Goal: Transaction & Acquisition: Book appointment/travel/reservation

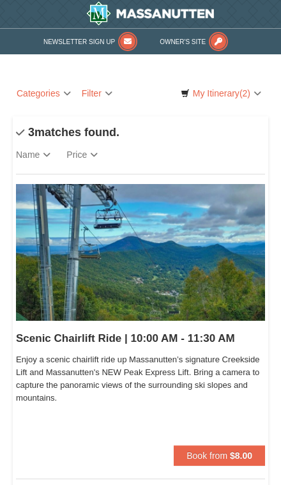
click at [240, 95] on span "(2)" at bounding box center [245, 93] width 11 height 10
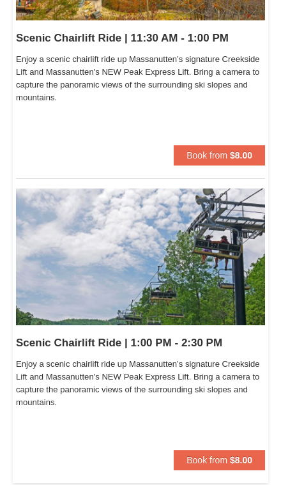
scroll to position [607, 0]
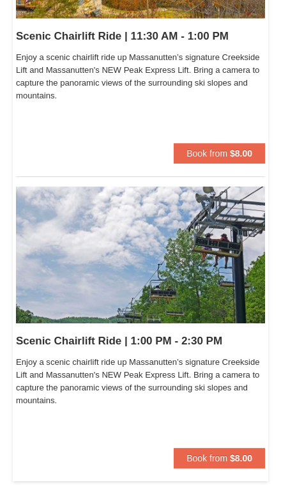
click at [226, 463] on button "Book from $8.00" at bounding box center [219, 458] width 91 height 20
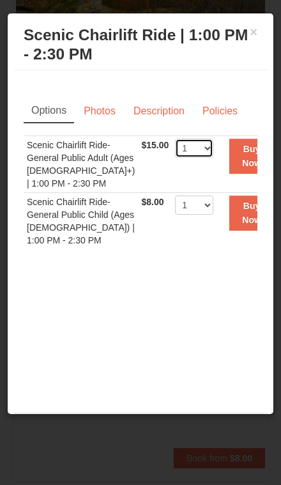
click at [192, 147] on select "1 2 3 4 5 6 7 8 9 10 11 12 13 14 15 16 17 18 19 20 21 22" at bounding box center [194, 148] width 38 height 19
select select "2"
click at [181, 210] on select "1 2 3 4 5 6 7 8 9 10 11 12 13 14 15 16 17 18 19 20 21 22" at bounding box center [194, 205] width 38 height 19
select select "2"
click at [250, 153] on button "Buy Now" at bounding box center [251, 156] width 45 height 35
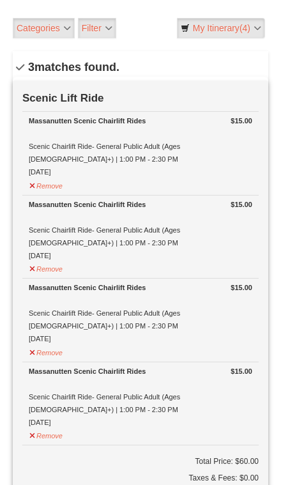
scroll to position [64, 0]
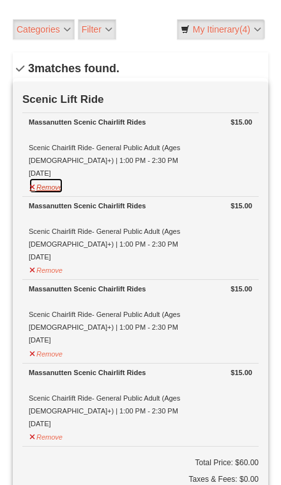
click at [49, 190] on button "Remove" at bounding box center [46, 186] width 35 height 16
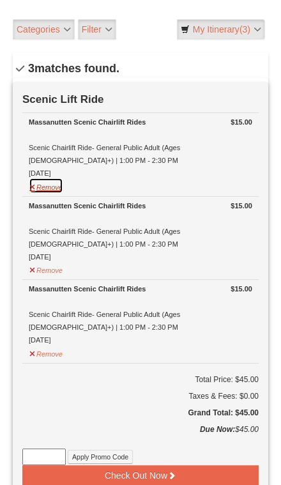
click at [49, 190] on button "Remove" at bounding box center [46, 186] width 35 height 16
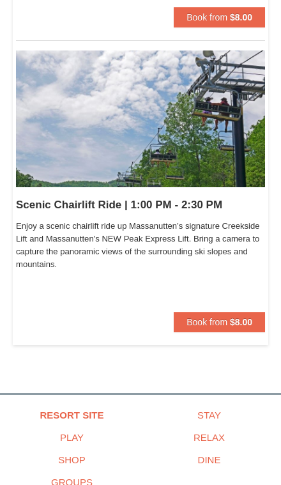
scroll to position [750, 0]
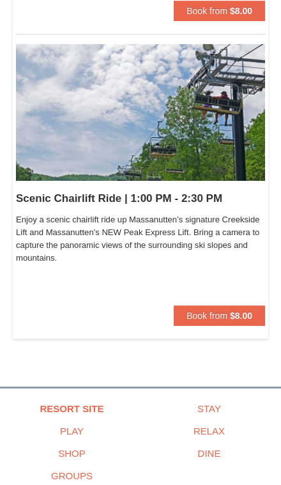
click at [242, 311] on strong "$8.00" at bounding box center [241, 316] width 22 height 10
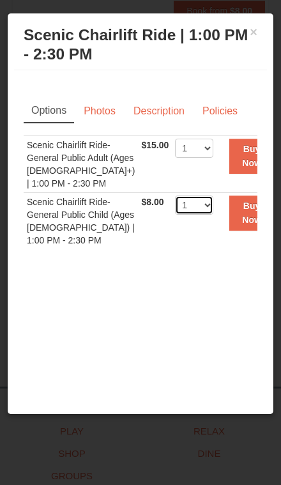
click at [185, 197] on select "1 2 3 4 5 6 7 8 9 10 11 12 13 14 15 16 17 18 19 20 21 22" at bounding box center [194, 205] width 38 height 19
select select "2"
click at [247, 219] on button "Buy Now" at bounding box center [251, 213] width 45 height 35
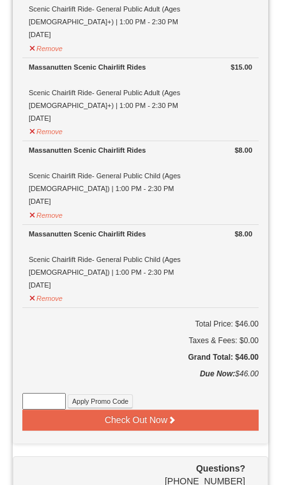
scroll to position [206, 0]
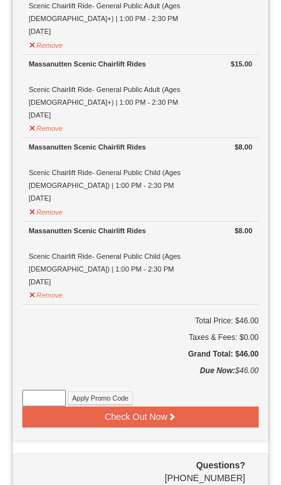
click at [186, 413] on button "Check Out Now" at bounding box center [140, 416] width 236 height 20
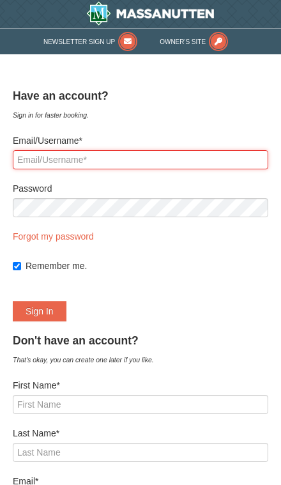
click at [176, 151] on input "Email/Username*" at bounding box center [141, 159] width 256 height 19
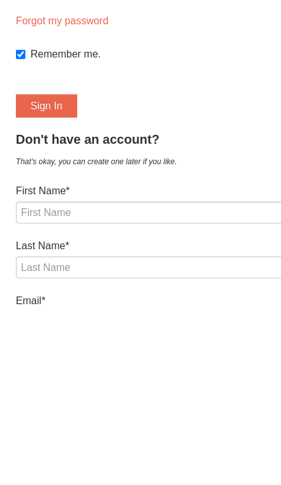
scroll to position [5, 0]
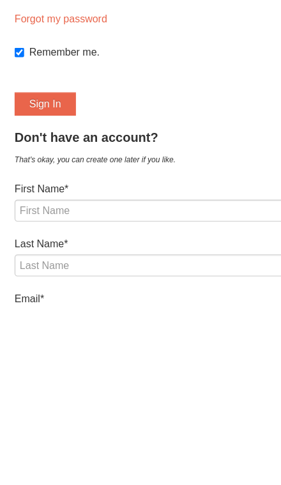
type input "r"
click at [162, 374] on label "First Name*" at bounding box center [141, 380] width 256 height 13
click at [162, 390] on input "First Name*" at bounding box center [141, 399] width 256 height 19
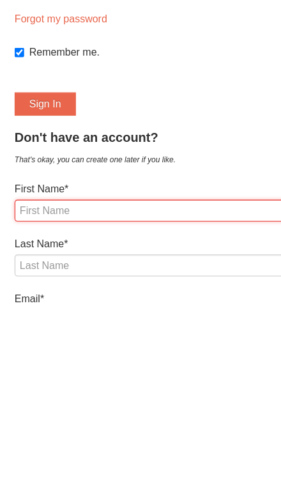
scroll to position [54, 0]
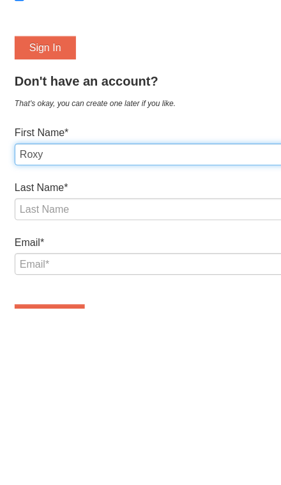
type input "Roxy"
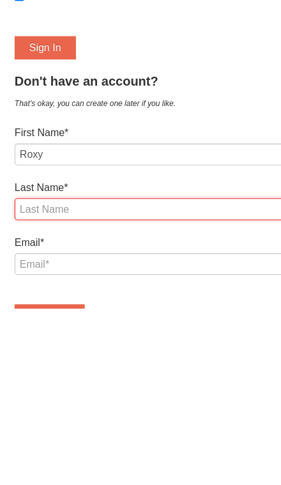
click at [150, 389] on input "Last Name*" at bounding box center [141, 398] width 256 height 19
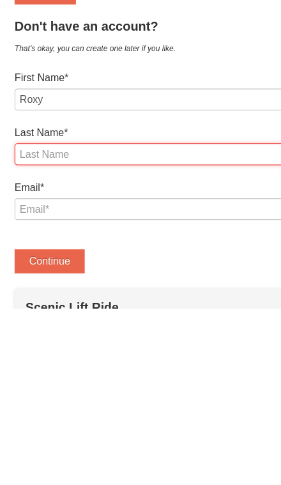
type input "Cortez"
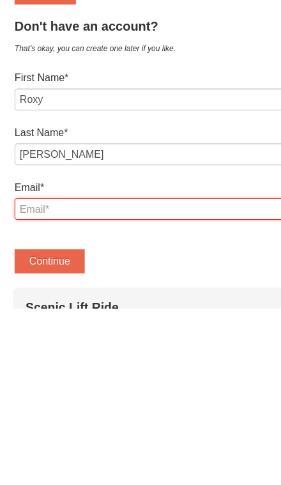
type input "R"
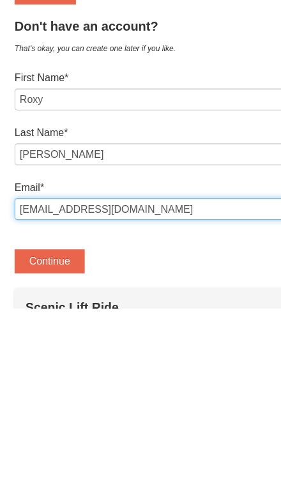
type input "roxyy1209@gmail.com"
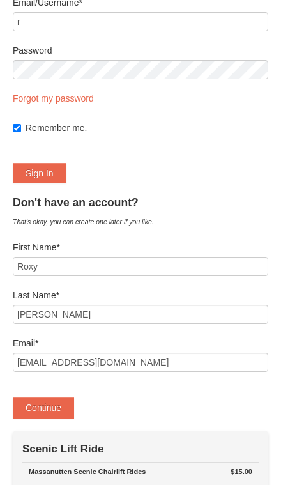
scroll to position [121, 0]
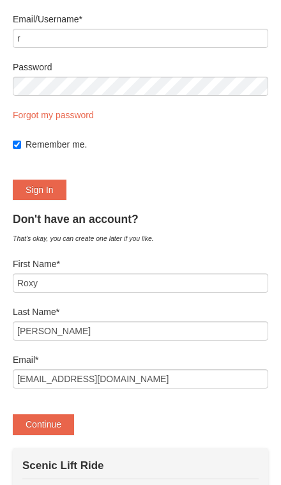
click at [27, 143] on label "Remember me." at bounding box center [147, 144] width 243 height 13
click at [21, 143] on input "Remember me." at bounding box center [17, 145] width 8 height 8
checkbox input "false"
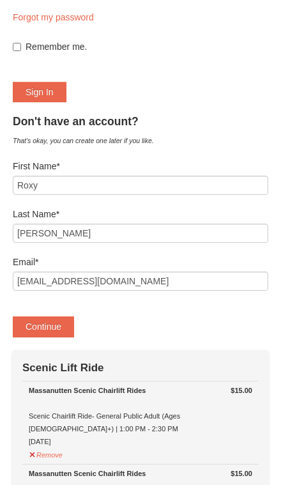
click at [38, 320] on button "Continue" at bounding box center [43, 326] width 61 height 20
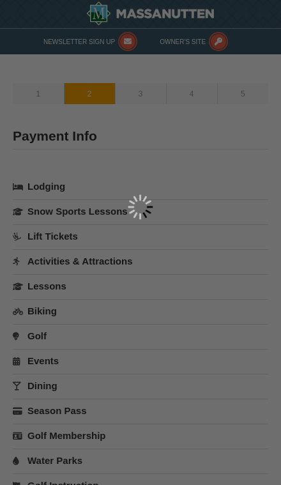
select select "44"
type input "Roxy Cortez"
select select "GB"
select select "44"
type input "[EMAIL_ADDRESS][DOMAIN_NAME]"
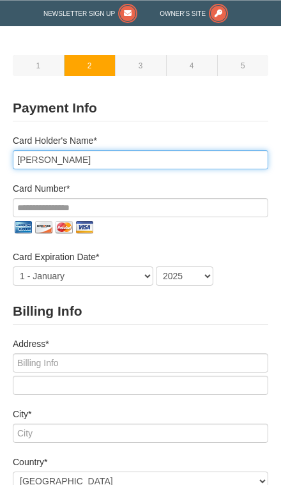
click at [43, 155] on input "Roxy Cortez" at bounding box center [141, 159] width 256 height 19
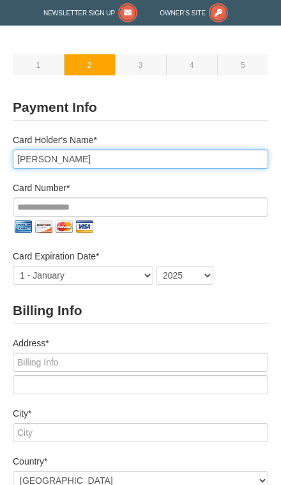
scroll to position [28, 0]
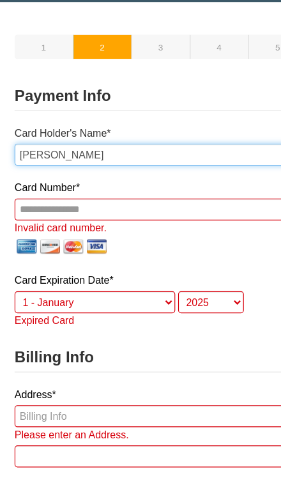
click at [93, 150] on input "Vilma r Cortez" at bounding box center [141, 159] width 256 height 19
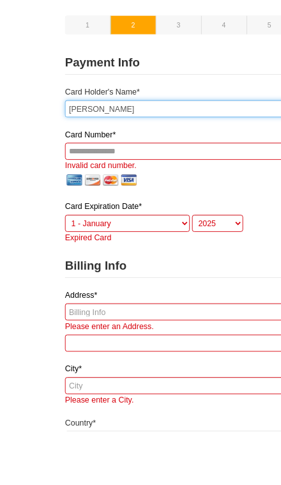
scroll to position [50, 0]
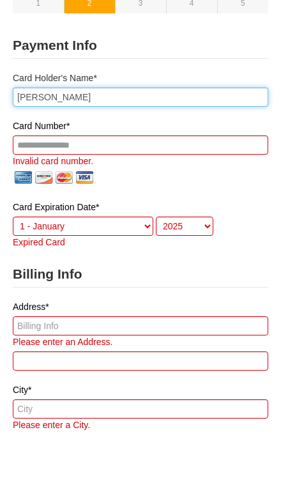
type input "Vilma r Artiga"
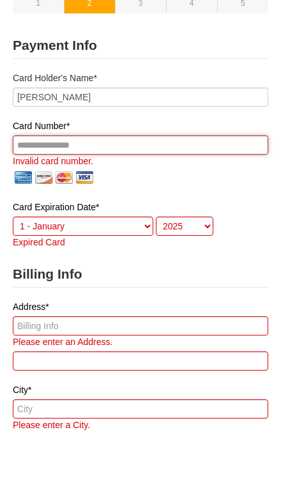
click at [217, 176] on input "tel" at bounding box center [141, 185] width 256 height 19
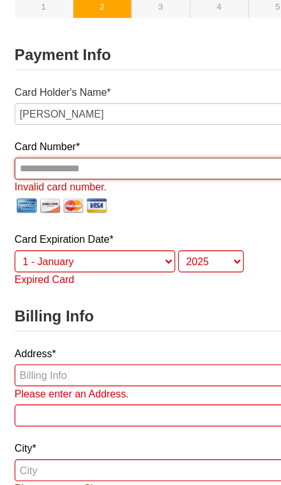
scroll to position [73, 0]
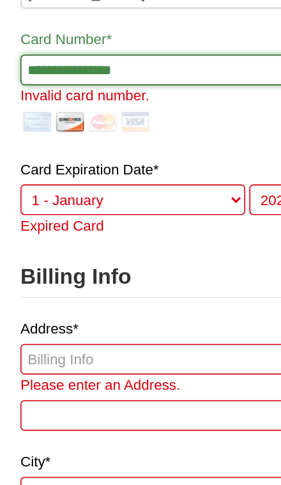
type input "**********"
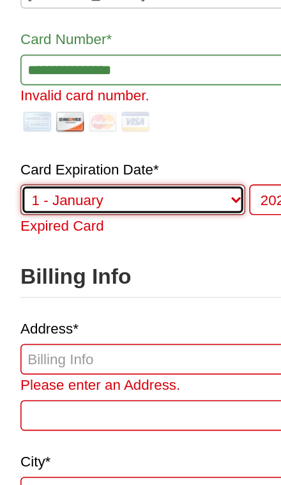
click at [104, 234] on select "1 - January 2 - February 3 - March 4 - April 5 - May 6 - June 7 - July 8 - Augu…" at bounding box center [83, 243] width 141 height 19
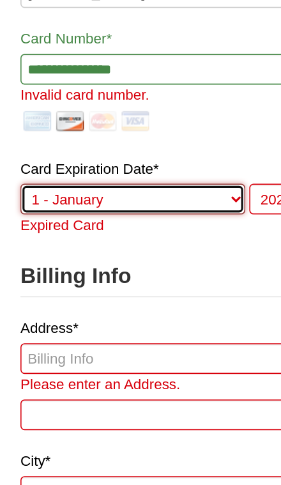
select select "11"
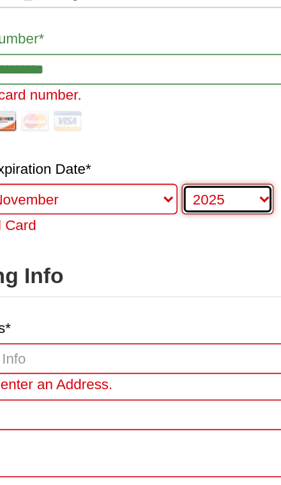
click at [156, 234] on select "2025 2026 2027 2028 2029 2030 2031 2032 2033 2034" at bounding box center [185, 243] width 58 height 19
select select "2028"
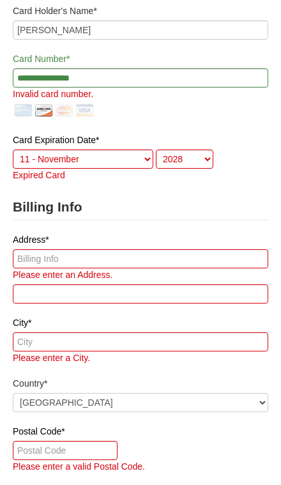
scroll to position [84, 0]
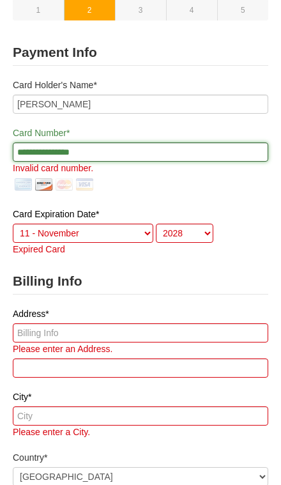
click at [178, 150] on input "**********" at bounding box center [141, 152] width 256 height 19
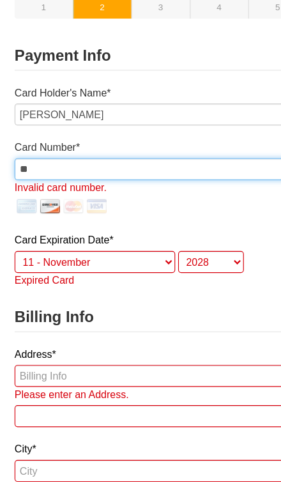
type input "*"
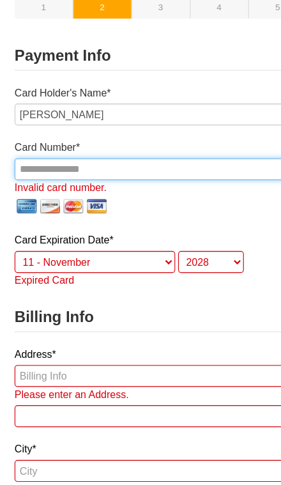
click at [51, 152] on input "tel" at bounding box center [141, 152] width 256 height 19
paste input "**********"
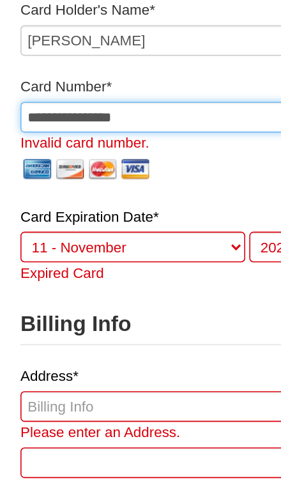
type input "**********"
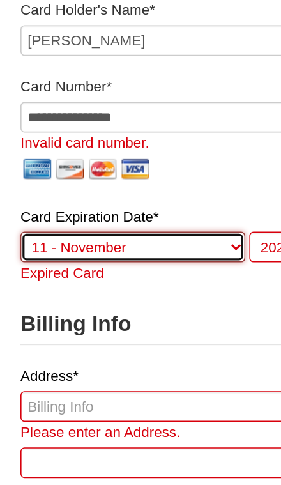
click at [123, 224] on select "1 - January 2 - February 3 - March 4 - April 5 - May 6 - June 7 - July 8 - Augu…" at bounding box center [83, 233] width 141 height 19
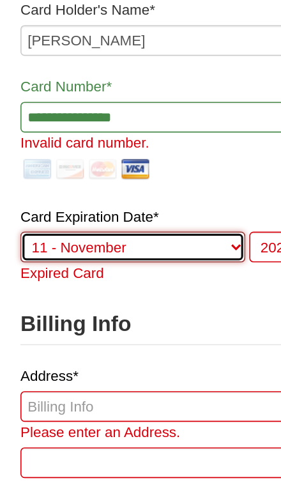
select select "1"
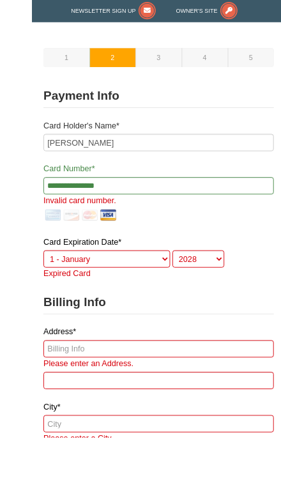
scroll to position [58, 0]
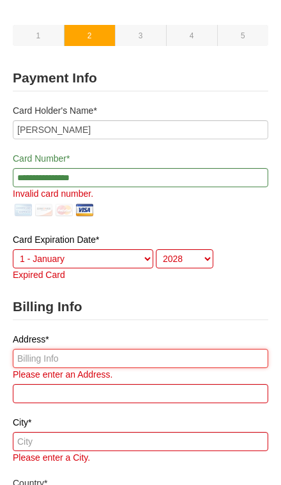
click at [79, 359] on input "text" at bounding box center [141, 358] width 256 height 19
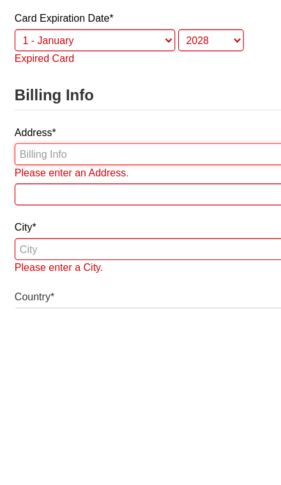
type input "19569 Transhire Rd"
type input "Montgomery Village"
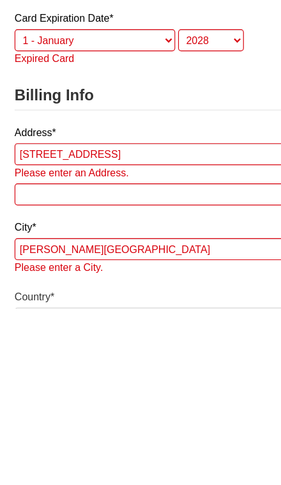
select select "US"
type input "20886"
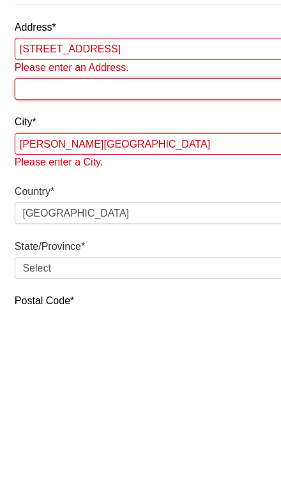
scroll to position [160, 0]
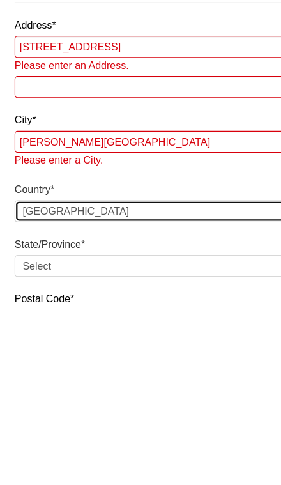
click at [71, 390] on select "----- Select ------ Afghanistan Åland Islands Albania Algeria American Samoa An…" at bounding box center [141, 399] width 256 height 19
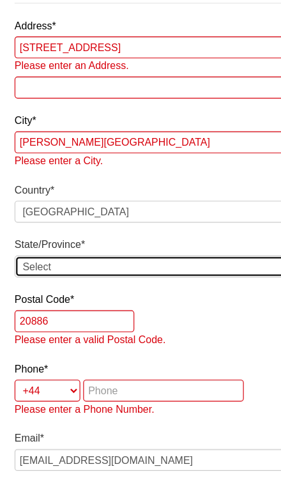
click at [52, 284] on select "Select Alabama Alaska American Samoa Arizona Arkansas California Colorado Conne…" at bounding box center [141, 293] width 256 height 19
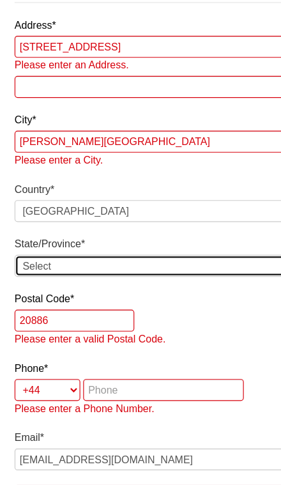
click at [45, 284] on select "Select Alabama Alaska American Samoa Arizona Arkansas California Colorado Conne…" at bounding box center [141, 293] width 256 height 19
select select "MD"
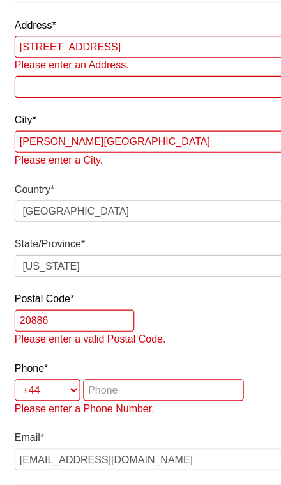
scroll to position [314, 0]
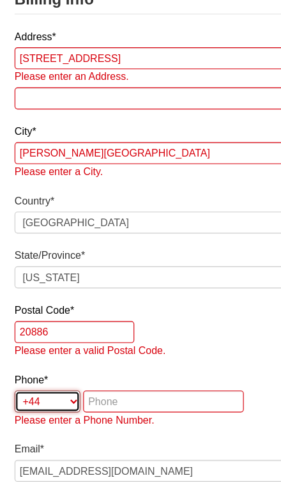
click at [58, 393] on select "+1 +20 +212 +213 +216 +218 +220 +221 +222 +223 +224 +225 +226 +227 +228 +229 +2…" at bounding box center [42, 402] width 58 height 19
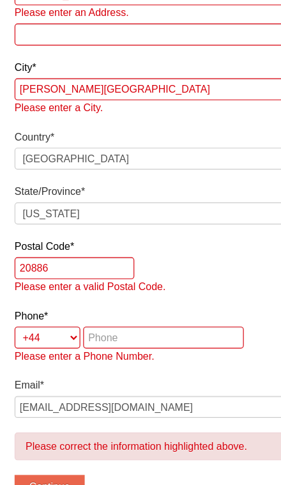
scroll to position [407, 0]
click at [38, 300] on select "+1 +20 +212 +213 +216 +218 +220 +221 +222 +223 +224 +225 +226 +227 +228 +229 +2…" at bounding box center [42, 309] width 58 height 19
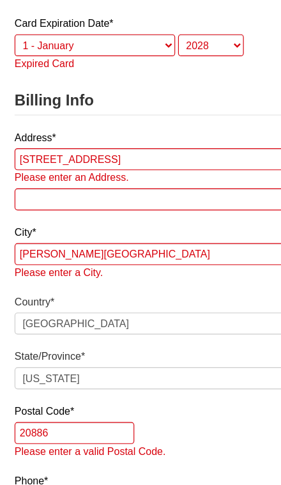
scroll to position [274, 0]
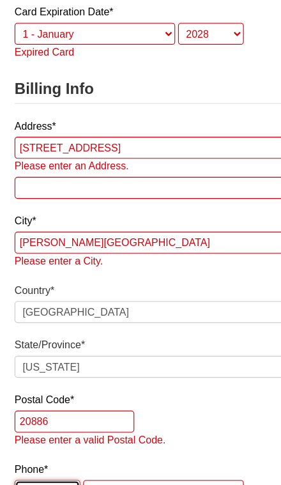
click at [51, 434] on select "+1 +20 +212 +213 +216 +218 +220 +221 +222 +223 +224 +225 +226 +227 +228 +229 +2…" at bounding box center [42, 443] width 58 height 19
select select "1"
click at [84, 434] on input "tel" at bounding box center [77, 443] width 47 height 19
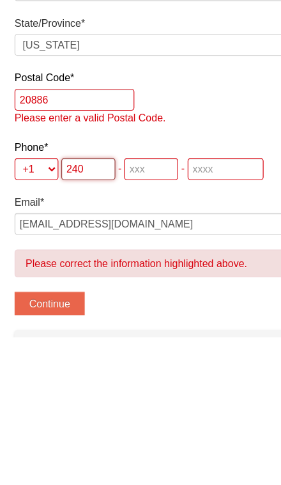
type input "240"
click at [140, 328] on input "tel" at bounding box center [132, 337] width 47 height 19
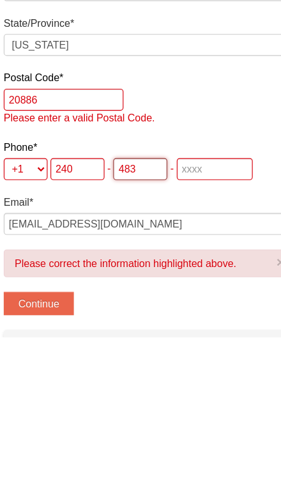
type input "483"
click at [176, 328] on input "tel" at bounding box center [197, 337] width 66 height 19
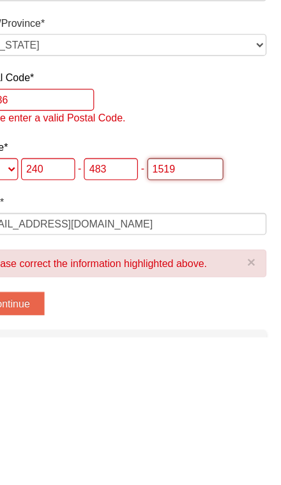
type input "1519"
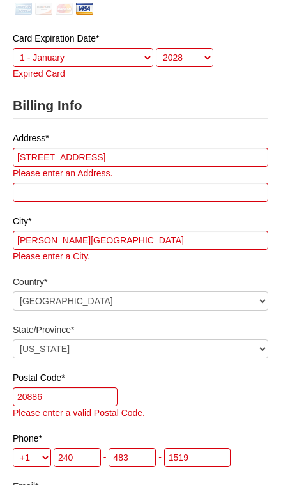
scroll to position [259, 0]
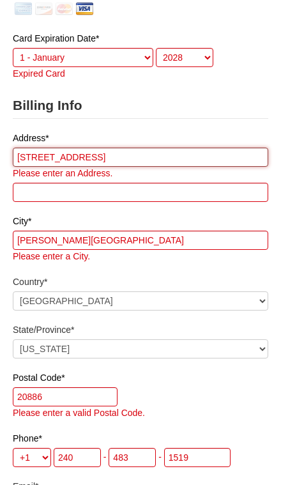
click at [197, 157] on input "19569 Transhire Rd" at bounding box center [141, 157] width 256 height 19
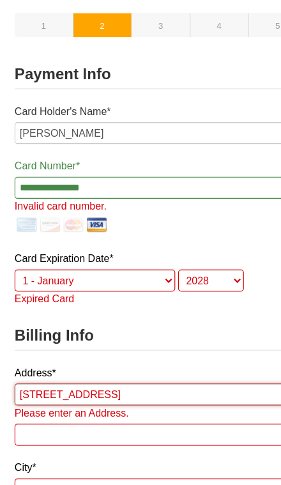
scroll to position [66, 0]
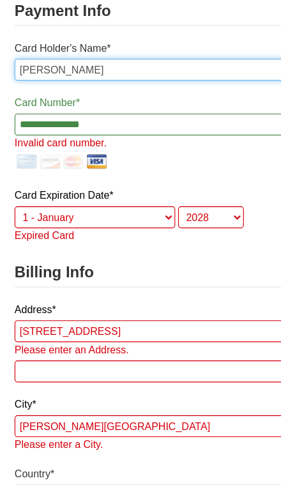
click at [209, 112] on input "Vilma r Artiga" at bounding box center [141, 121] width 256 height 19
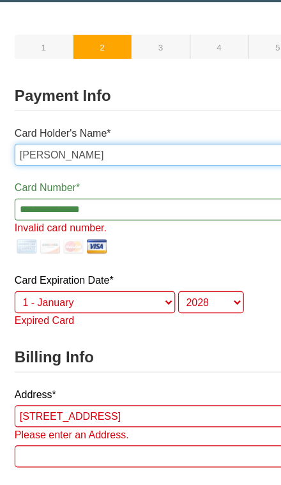
type input "Vilma r artiga"
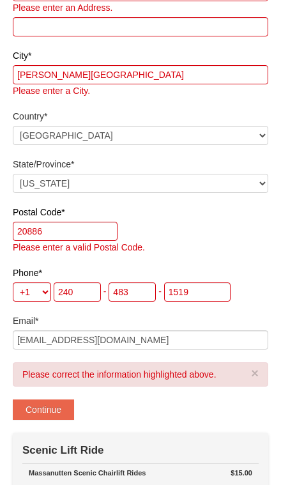
scroll to position [438, 0]
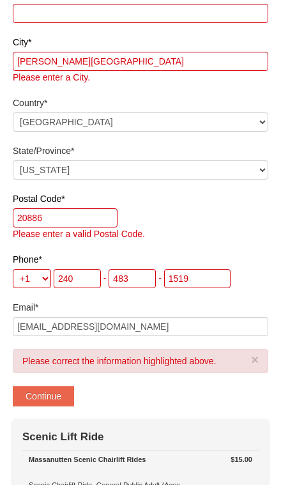
click at [50, 396] on button "Continue" at bounding box center [43, 396] width 61 height 20
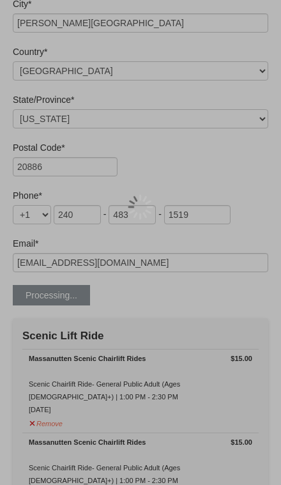
scroll to position [497, 0]
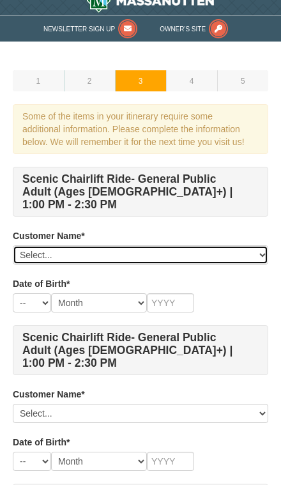
click at [161, 249] on select "Select... [PERSON_NAME] Add New..." at bounding box center [141, 254] width 256 height 19
select select "28352520"
click at [238, 249] on select "Select... [PERSON_NAME] Add New..." at bounding box center [141, 254] width 256 height 19
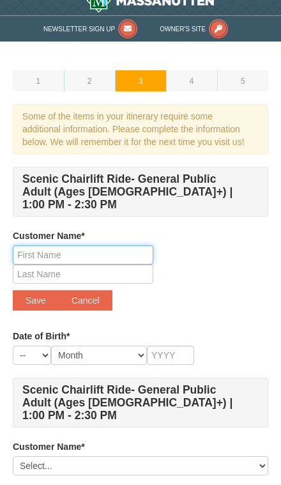
click at [137, 245] on input "text" at bounding box center [83, 254] width 141 height 19
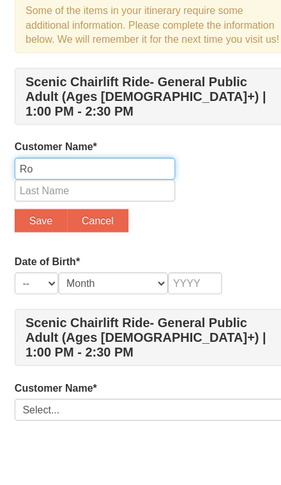
type input "R"
type input "Vilma"
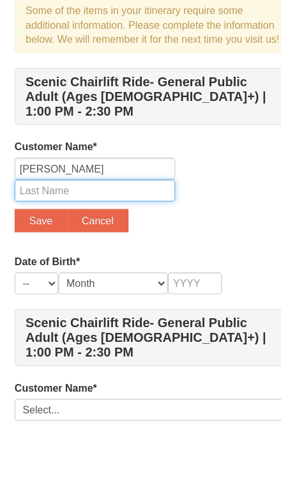
click at [46, 265] on input "text" at bounding box center [83, 274] width 141 height 19
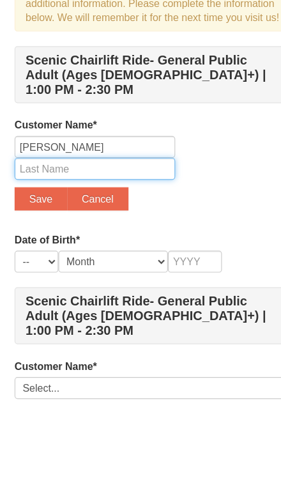
type input "Cortez"
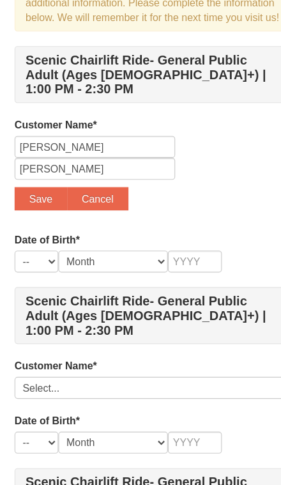
scroll to position [79, 0]
click at [41, 224] on button "Save" at bounding box center [36, 234] width 46 height 20
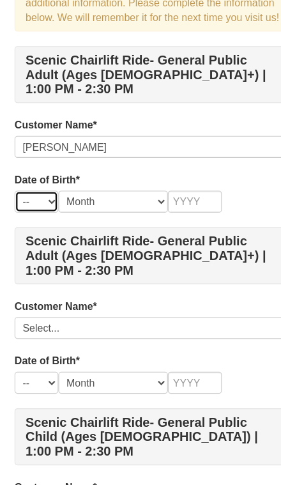
click at [43, 227] on select "-- 01 02 03 04 05 06 07 08 09 10 11 12 13 14 15 16 17 18 19 20 21 22 23 24 25 2…" at bounding box center [32, 236] width 38 height 19
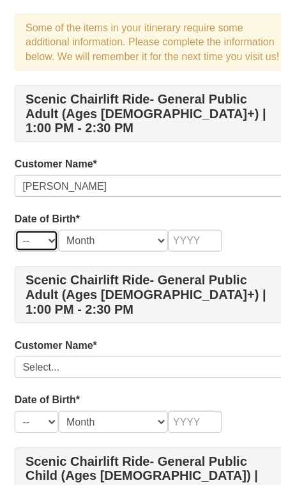
scroll to position [0, 0]
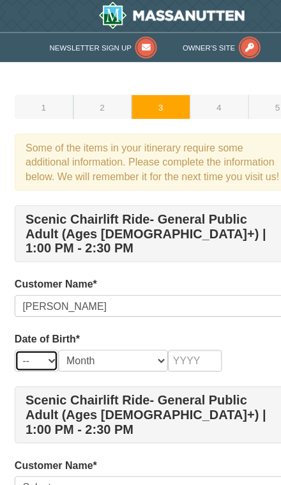
click at [39, 306] on select "-- 01 02 03 04 05 06 07 08 09 10 11 12 13 14 15 16 17 18 19 20 21 22 23 24 25 2…" at bounding box center [32, 315] width 38 height 19
select select "19"
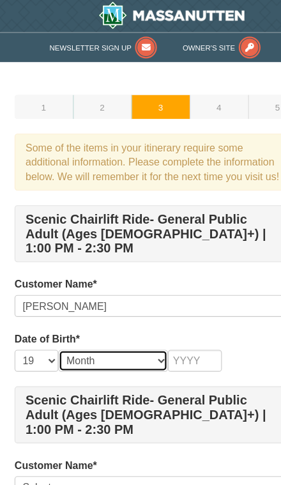
click at [132, 306] on select "Month January February March April May June July August September October Novem…" at bounding box center [99, 315] width 96 height 19
select select "09"
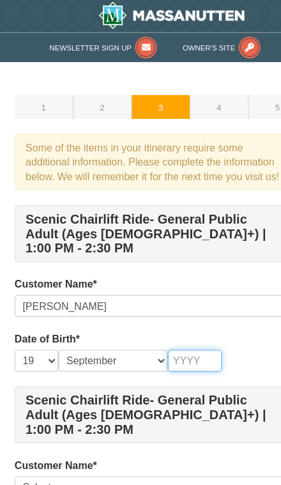
click at [178, 306] on input "text" at bounding box center [170, 315] width 47 height 19
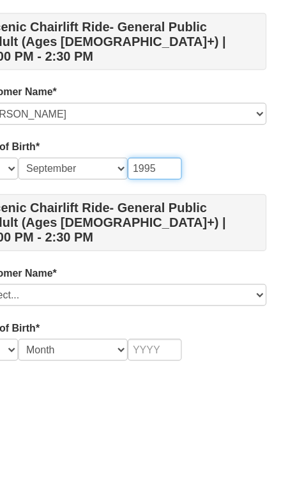
type input "1995"
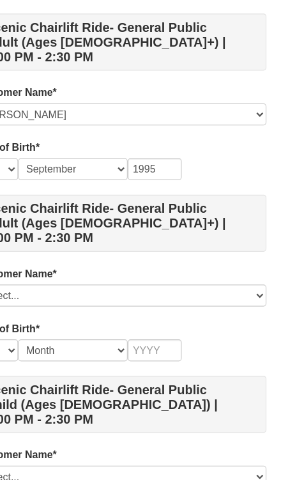
scroll to position [125, 0]
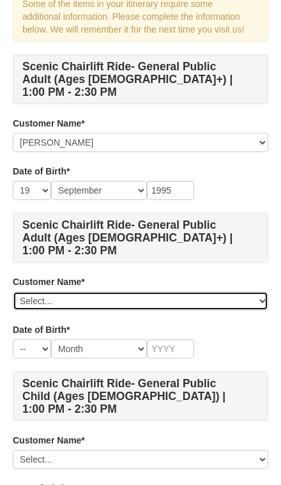
click at [247, 291] on select "Select... Roxy Cortez Vilma Cortez Add New..." at bounding box center [141, 300] width 256 height 19
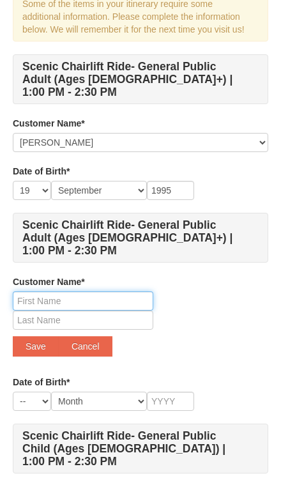
click at [140, 291] on input "text" at bounding box center [83, 300] width 141 height 19
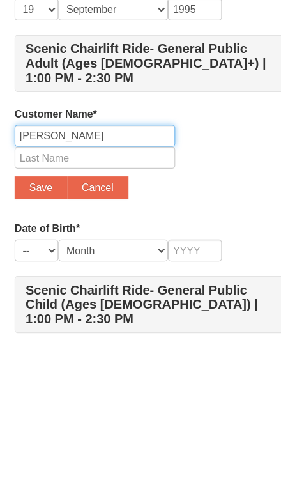
type input "Josue"
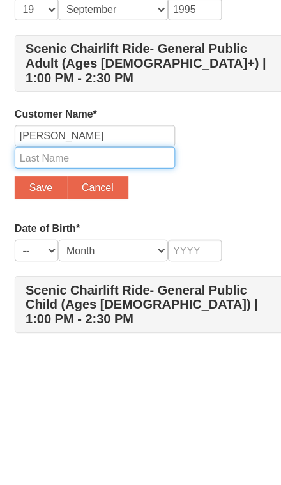
click at [150, 311] on input "text" at bounding box center [83, 320] width 141 height 19
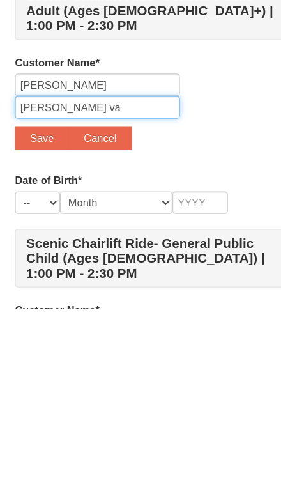
scroll to position [135, 0]
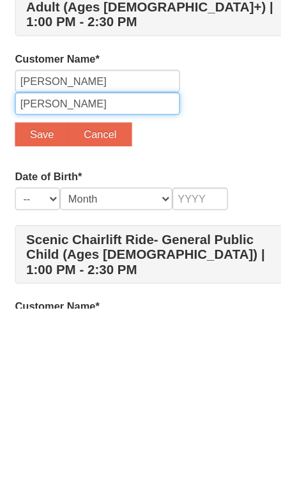
type input "Martinez"
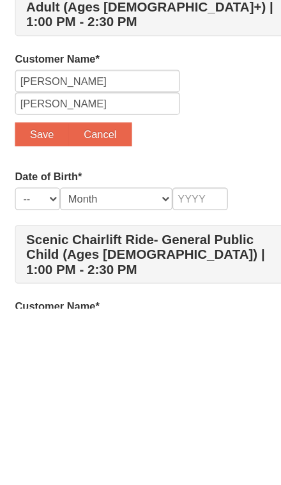
click at [40, 327] on button "Save" at bounding box center [36, 337] width 46 height 20
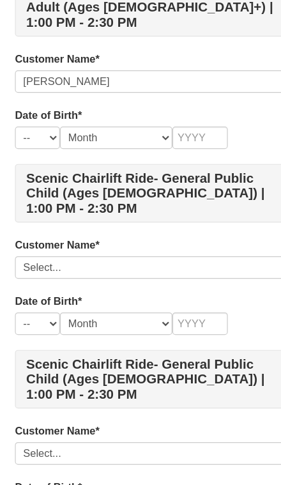
click at [43, 212] on h4 "Scenic Chairlift Ride- General Public Child (Ages 6 - 12) | 1:00 PM - 2:30 PM" at bounding box center [141, 237] width 256 height 50
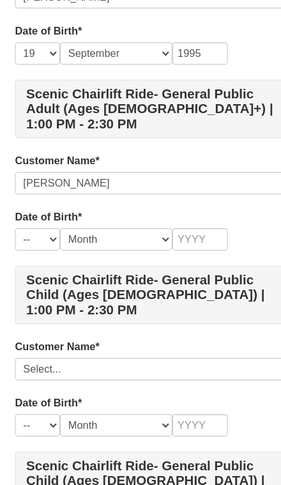
scroll to position [266, 0]
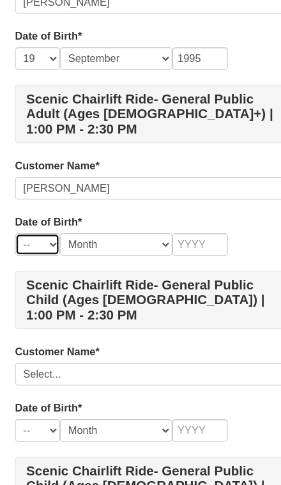
click at [43, 199] on select "-- 01 02 03 04 05 06 07 08 09 10 11 12 13 14 15 16 17 18 19 20 21 22 23 24 25 2…" at bounding box center [32, 208] width 38 height 19
click at [39, 199] on select "-- 01 02 03 04 05 06 07 08 09 10 11 12 13 14 15 16 17 18 19 20 21 22 23 24 25 2…" at bounding box center [32, 208] width 38 height 19
select select "31"
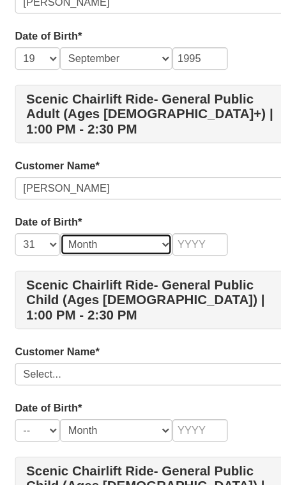
click at [91, 199] on select "Month January February March April May June July August September October Novem…" at bounding box center [99, 208] width 96 height 19
select select "12"
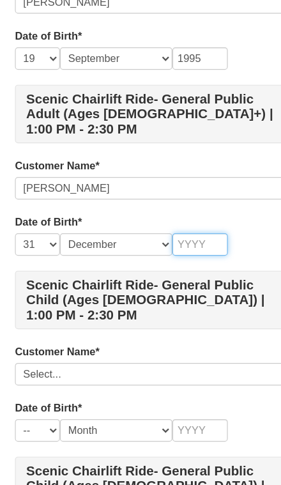
click at [169, 199] on input "text" at bounding box center [170, 208] width 47 height 19
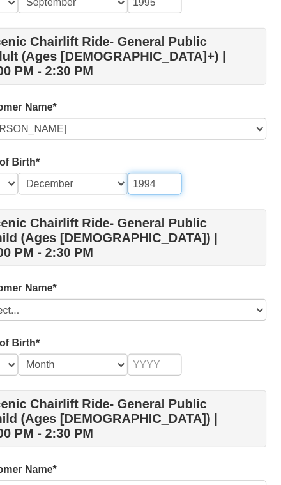
type input "1994"
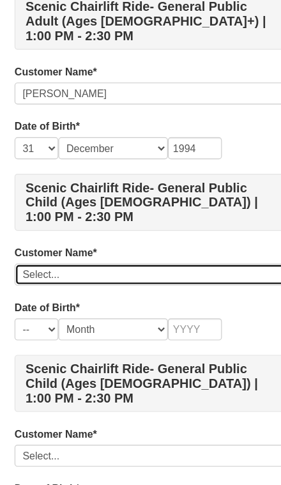
click at [70, 245] on select "Select... Roxy Cortez Vilma Cortez Josue Martinez Add New..." at bounding box center [141, 254] width 256 height 19
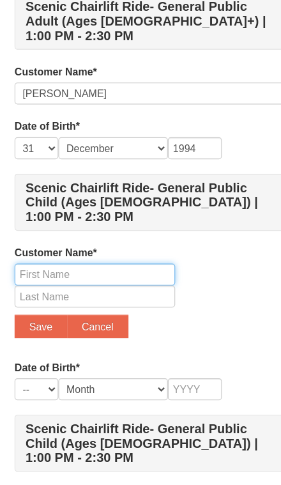
click at [139, 245] on input "text" at bounding box center [83, 254] width 141 height 19
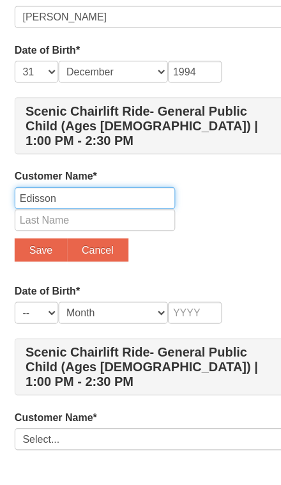
type input "Edisson"
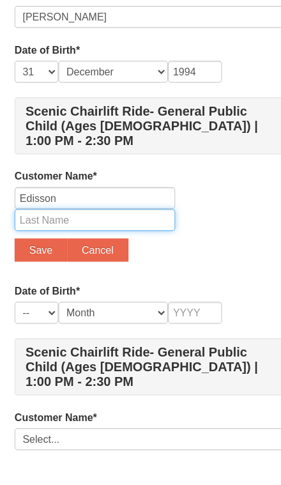
click at [143, 265] on input "text" at bounding box center [83, 274] width 141 height 19
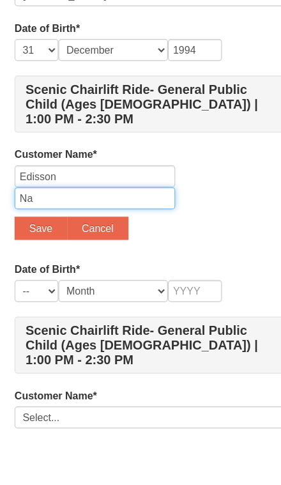
type input "N"
type input "Martínez"
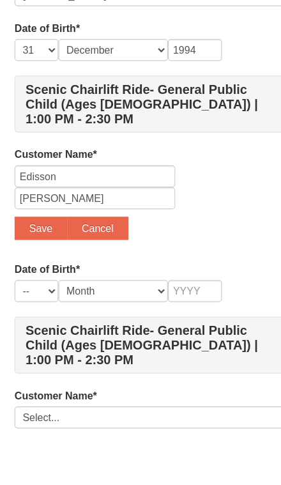
click at [40, 290] on button "Save" at bounding box center [36, 300] width 46 height 20
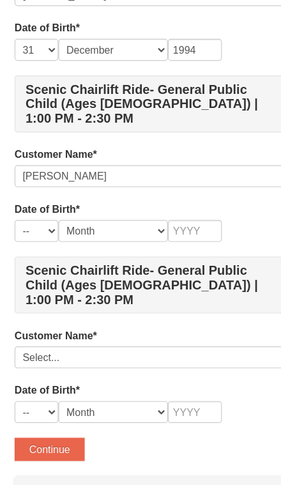
click at [45, 238] on h4 "Scenic Chairlift Ride- General Public Child (Ages 6 - 12) | 1:00 PM - 2:30 PM" at bounding box center [141, 263] width 256 height 50
click at [30, 206] on select "-- 01 02 03 04 05 06 07 08 09 10 11 12 13 14 15 16 17 18 19 20 21 22 23 24 25 2…" at bounding box center [32, 215] width 38 height 19
click at [37, 206] on select "-- 01 02 03 04 05 06 07 08 09 10 11 12 13 14 15 16 17 18 19 20 21 22 23 24 25 2…" at bounding box center [32, 215] width 38 height 19
select select "24"
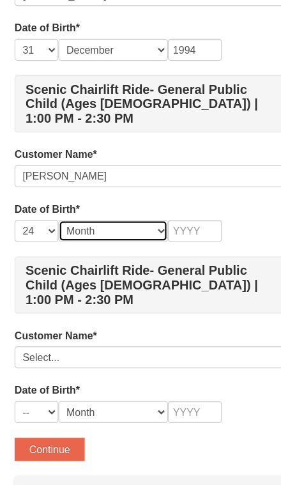
click at [120, 206] on select "Month January February March April May June July August September October Novem…" at bounding box center [99, 215] width 96 height 19
select select "03"
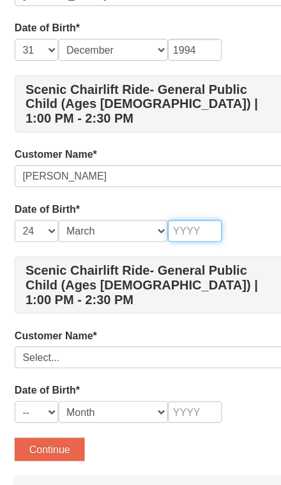
click at [173, 206] on input "text" at bounding box center [170, 215] width 47 height 19
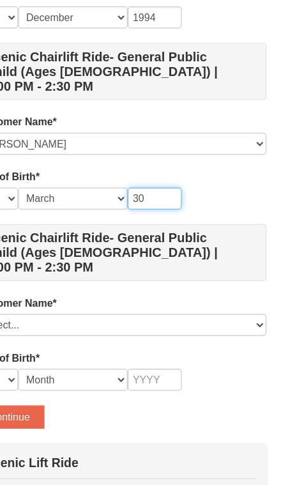
type input "3"
type input "2016"
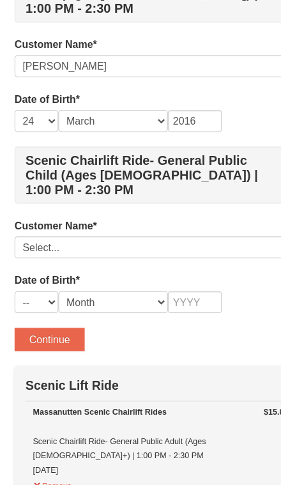
scroll to position [527, 0]
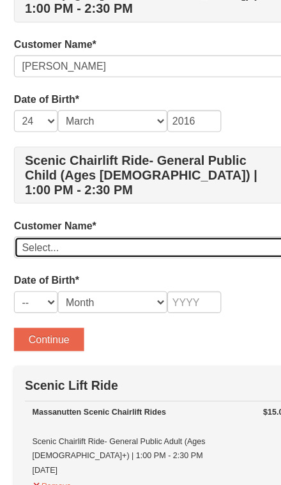
click at [196, 207] on select "Select... Roxy Cortez Vilma Cortez Josue Martinez Edisson Martínez Add New..." at bounding box center [141, 216] width 256 height 19
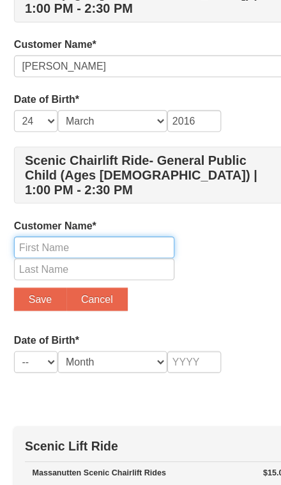
click at [129, 207] on input "text" at bounding box center [83, 216] width 141 height 19
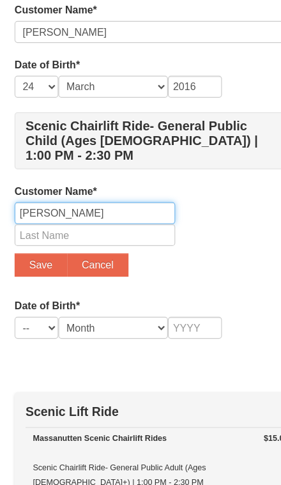
type input "Jared"
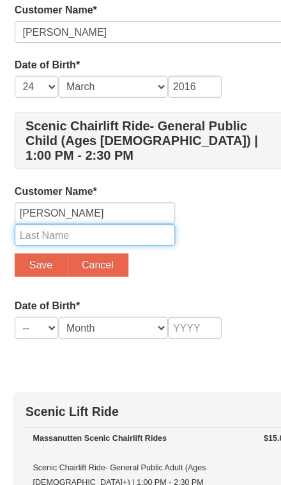
click at [138, 226] on input "text" at bounding box center [83, 235] width 141 height 19
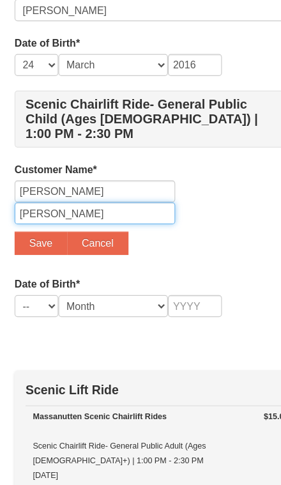
type input "Martínez"
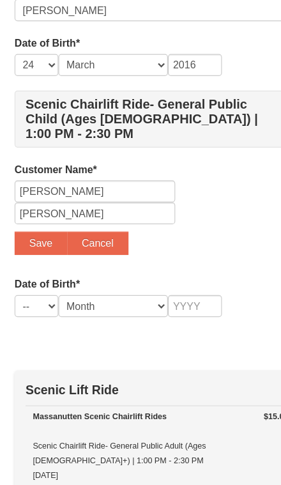
click at [48, 252] on button "Save" at bounding box center [36, 262] width 46 height 20
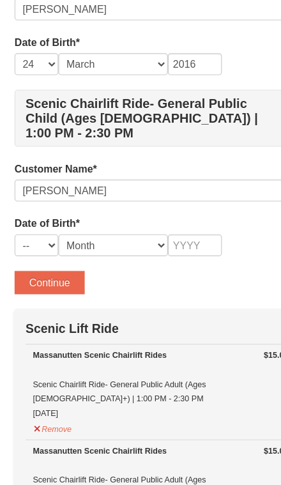
click at [41, 284] on td "Scenic Lift Ride" at bounding box center [140, 299] width 236 height 31
click at [44, 219] on select "-- 01 02 03 04 05 06 07 08 09 10 11 12 13 14 15 16 17 18 19 20 21 22 23 24 25 2…" at bounding box center [32, 228] width 38 height 19
select select "25"
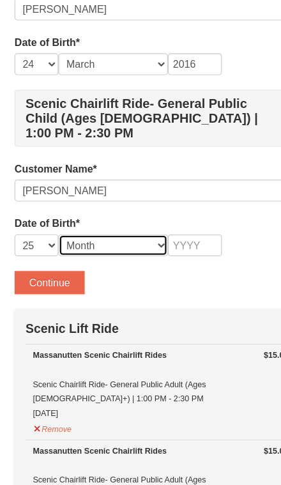
click at [95, 219] on select "Month January February March April May June July August September October Novem…" at bounding box center [99, 228] width 96 height 19
click at [124, 219] on select "Month January February March April May June July August September October Novem…" at bounding box center [99, 228] width 96 height 19
select select "06"
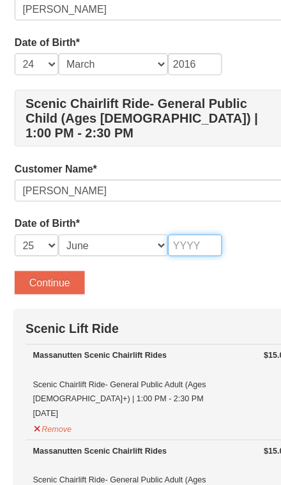
click at [169, 219] on input "text" at bounding box center [170, 228] width 47 height 19
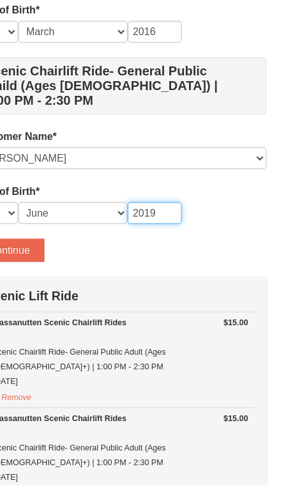
type input "2019"
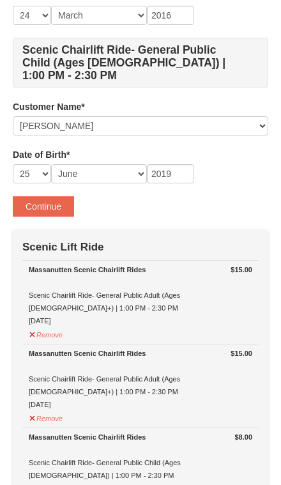
scroll to position [583, 0]
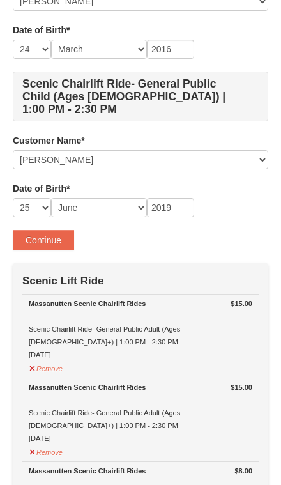
click at [61, 230] on button "Continue" at bounding box center [43, 240] width 61 height 20
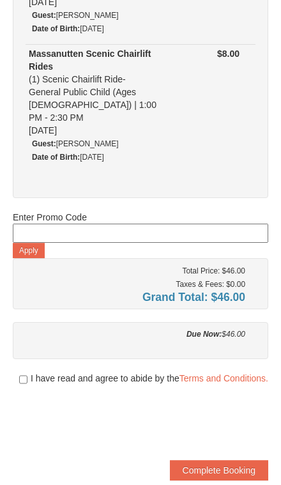
scroll to position [497, 0]
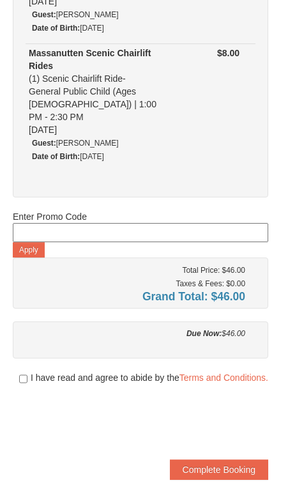
click at [24, 374] on input "checkbox" at bounding box center [23, 379] width 8 height 10
checkbox input "true"
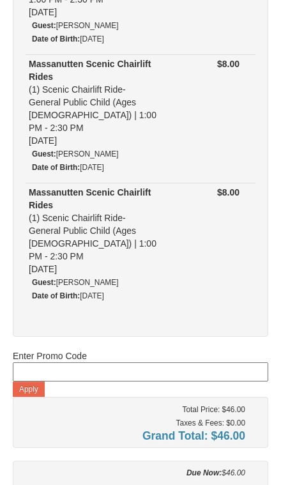
scroll to position [359, 0]
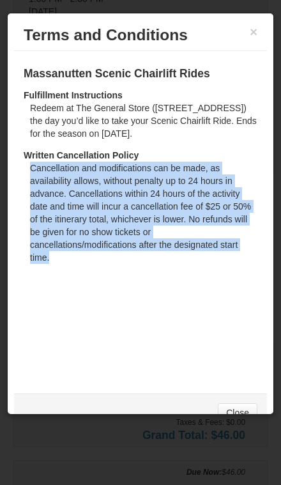
click at [239, 301] on div "Policies for 0 in Massanutten Scenic Chairlift Rides Fulfillment Instructions R…" at bounding box center [140, 216] width 253 height 330
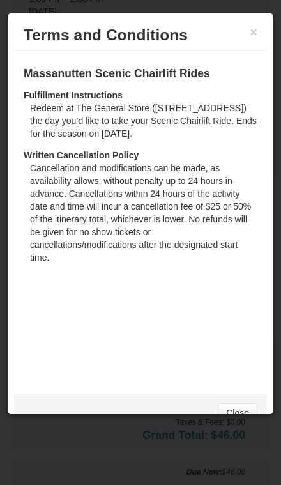
click at [241, 403] on link "Close" at bounding box center [238, 412] width 40 height 19
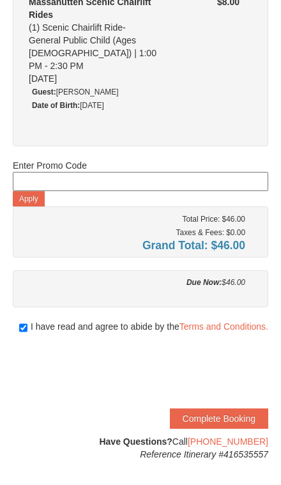
scroll to position [549, 0]
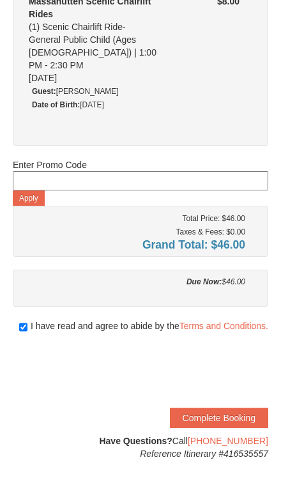
click at [235, 408] on button "Complete Booking" at bounding box center [219, 418] width 98 height 20
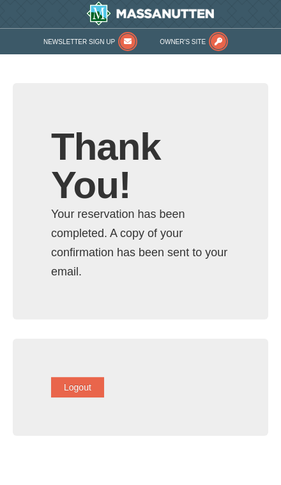
type input "[EMAIL_ADDRESS][DOMAIN_NAME]"
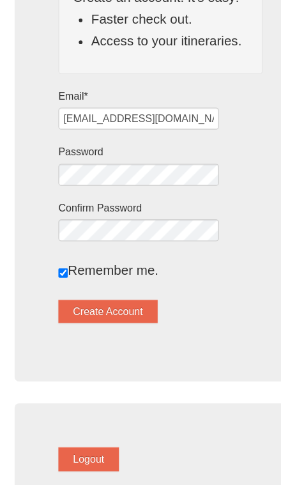
scroll to position [245, 0]
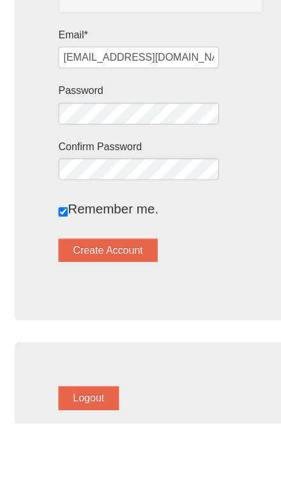
click at [199, 288] on div "Remember me." at bounding box center [140, 297] width 179 height 19
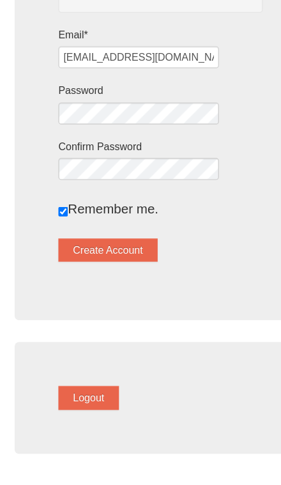
scroll to position [299, 0]
click at [125, 269] on button "Create Account" at bounding box center [94, 279] width 87 height 20
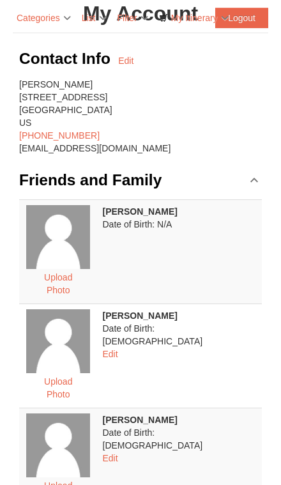
scroll to position [82, 0]
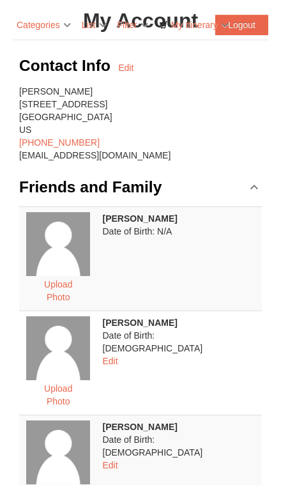
click at [157, 225] on td "[PERSON_NAME] Date of Birth: N/A" at bounding box center [180, 258] width 165 height 104
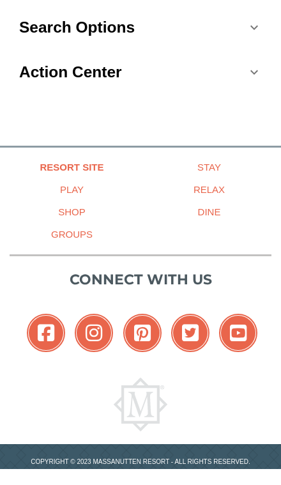
scroll to position [920, 0]
